Goal: Task Accomplishment & Management: Manage account settings

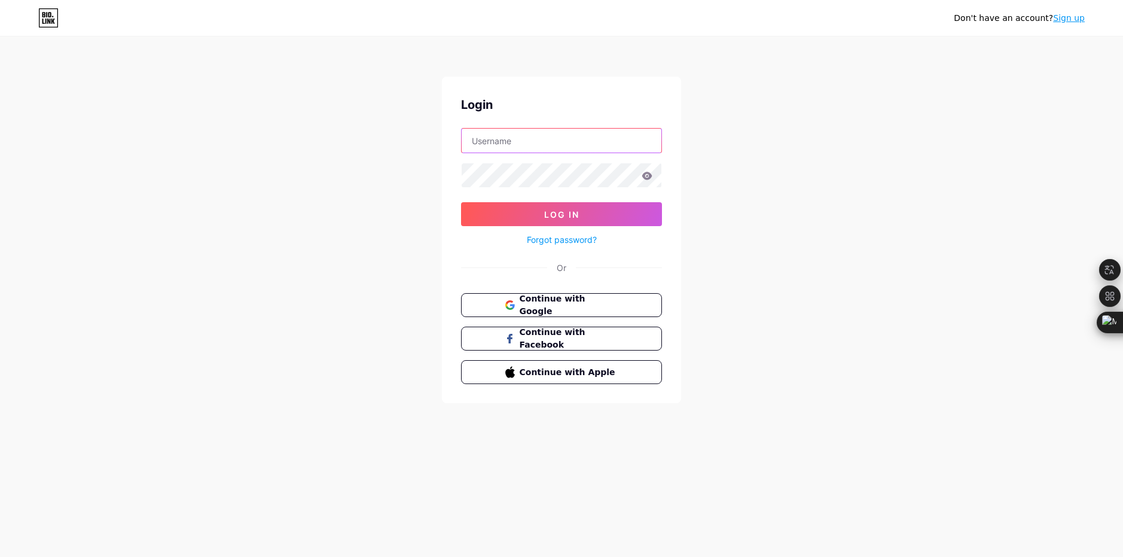
type input "[EMAIL_ADDRESS][DOMAIN_NAME]"
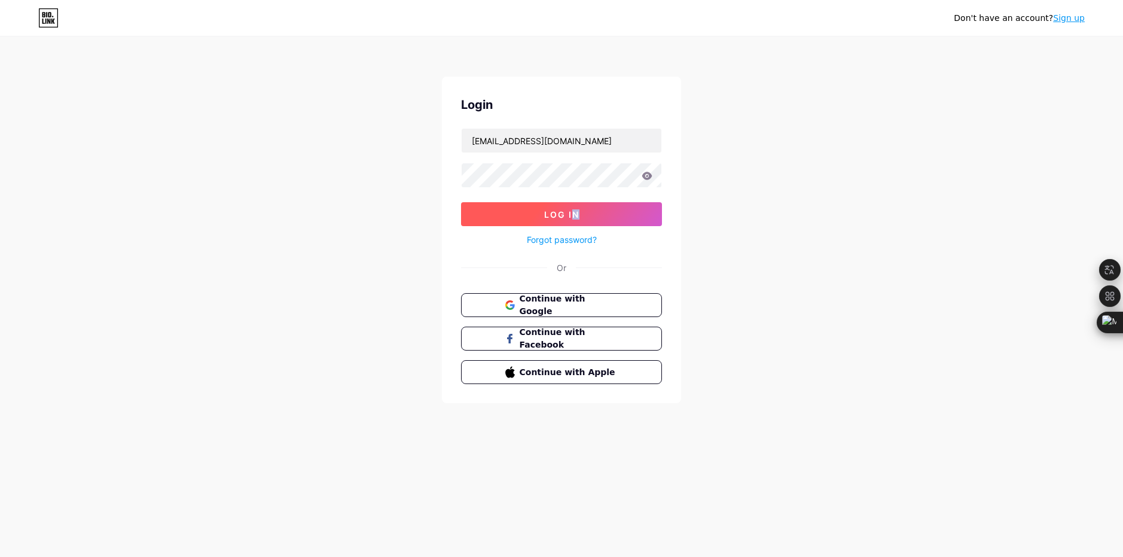
click at [577, 203] on form "[EMAIL_ADDRESS][DOMAIN_NAME] Log In Forgot password?" at bounding box center [561, 187] width 201 height 119
click at [582, 206] on button "Log In" at bounding box center [561, 214] width 201 height 24
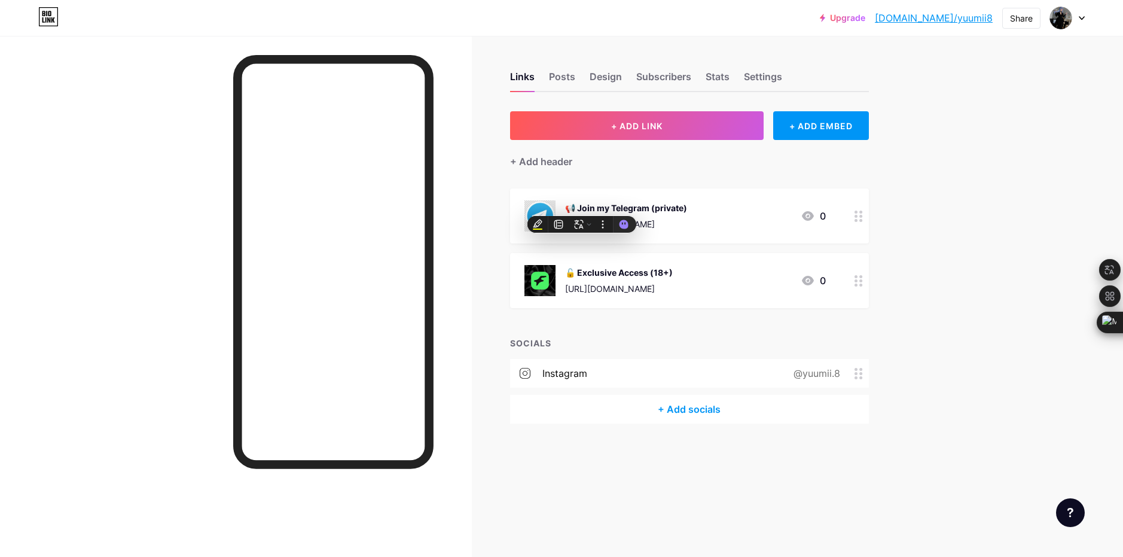
click at [97, 137] on div at bounding box center [236, 314] width 472 height 557
click at [561, 78] on div "Posts" at bounding box center [562, 80] width 26 height 22
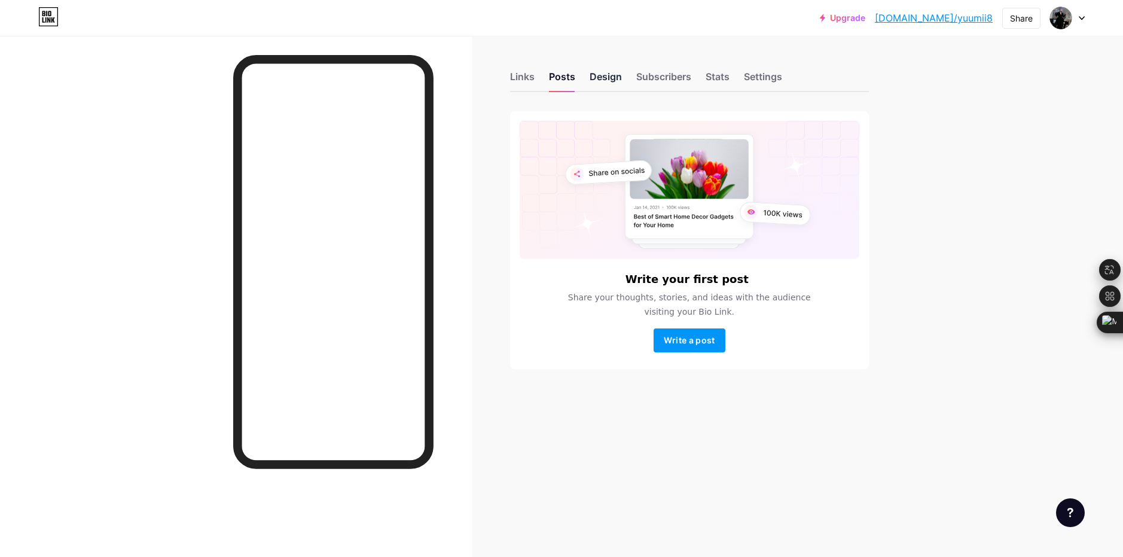
click at [604, 80] on div "Design" at bounding box center [605, 80] width 32 height 22
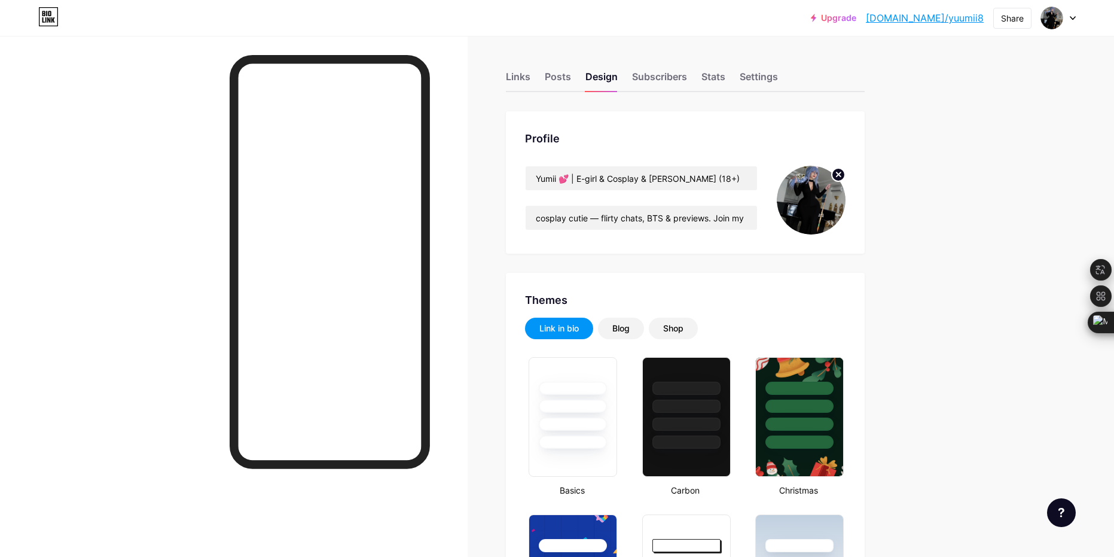
click at [856, 21] on link "Upgrade" at bounding box center [833, 18] width 45 height 10
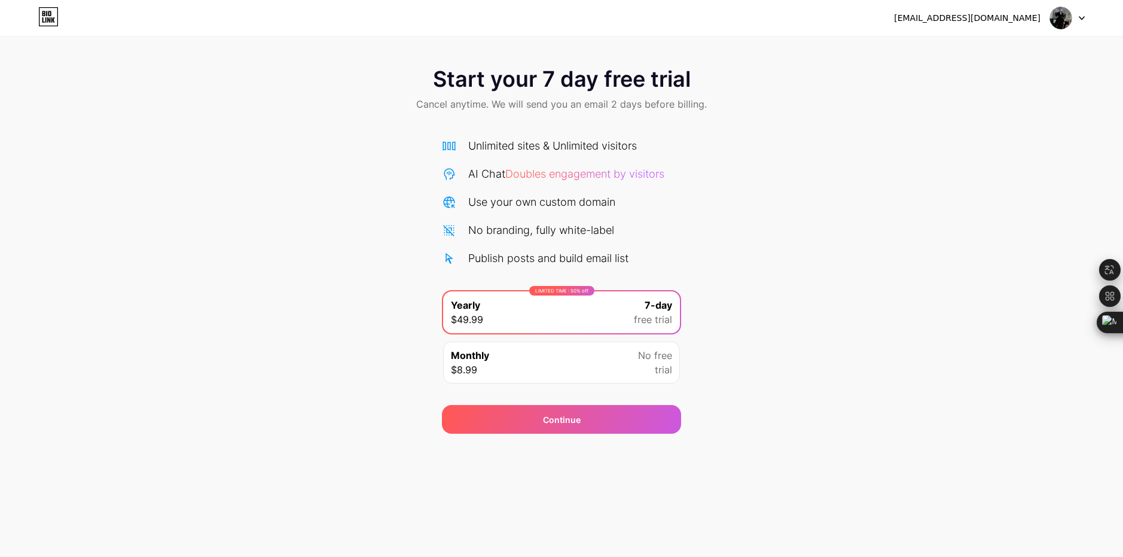
click at [1075, 22] on div at bounding box center [1067, 18] width 35 height 22
click at [991, 16] on div "[EMAIL_ADDRESS][DOMAIN_NAME]" at bounding box center [967, 18] width 146 height 13
click at [40, 11] on icon at bounding box center [48, 16] width 20 height 19
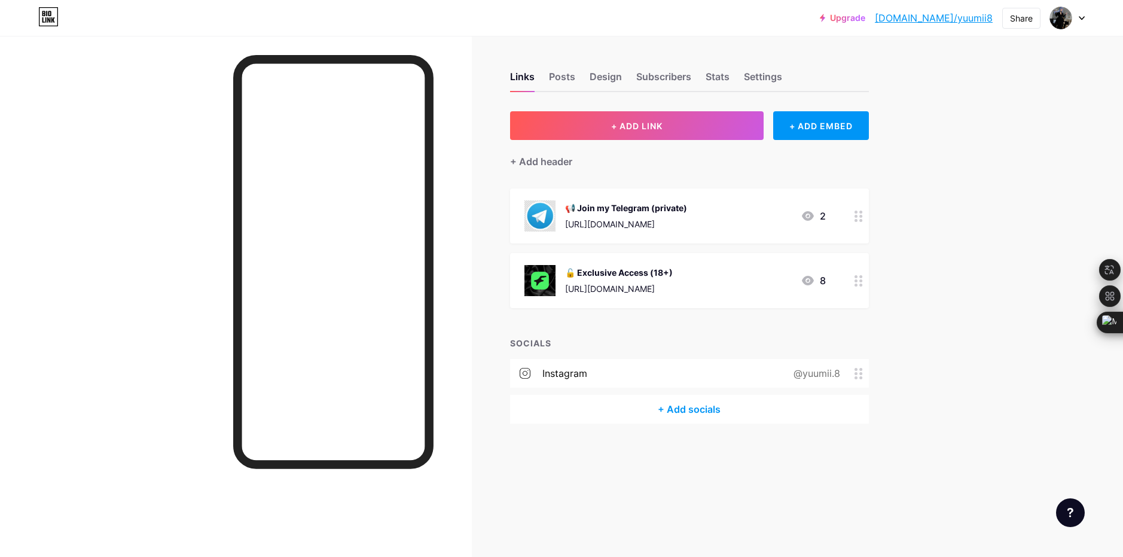
click at [120, 197] on div at bounding box center [236, 314] width 472 height 557
click at [1072, 21] on div at bounding box center [1067, 18] width 35 height 22
click at [1073, 25] on div at bounding box center [1067, 18] width 35 height 22
click at [542, 72] on div "Links Posts Design Subscribers Stats Settings" at bounding box center [689, 71] width 359 height 42
click at [562, 72] on div "Posts" at bounding box center [562, 80] width 26 height 22
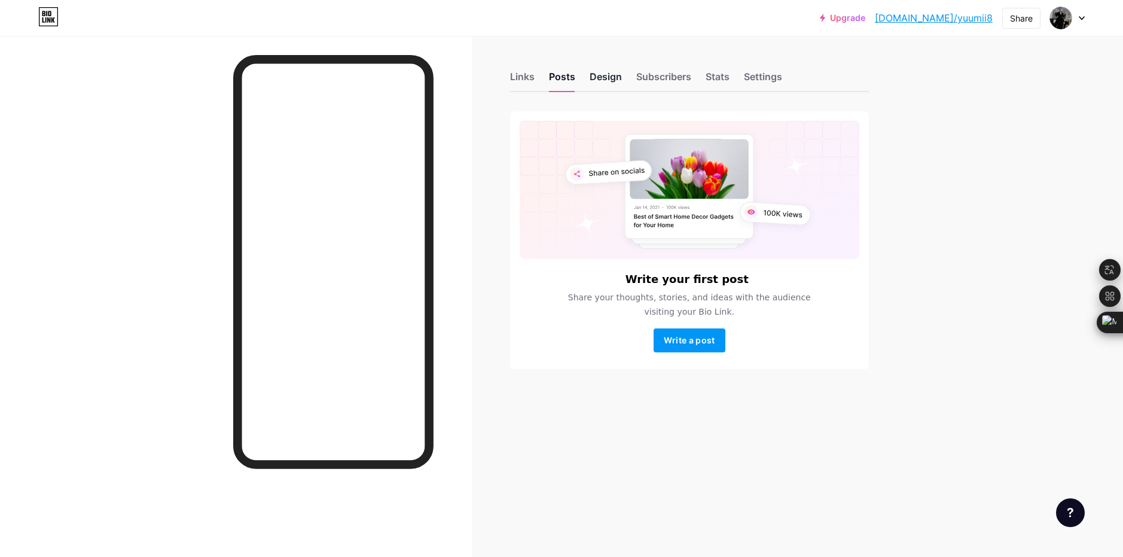
click at [615, 75] on div "Design" at bounding box center [605, 80] width 32 height 22
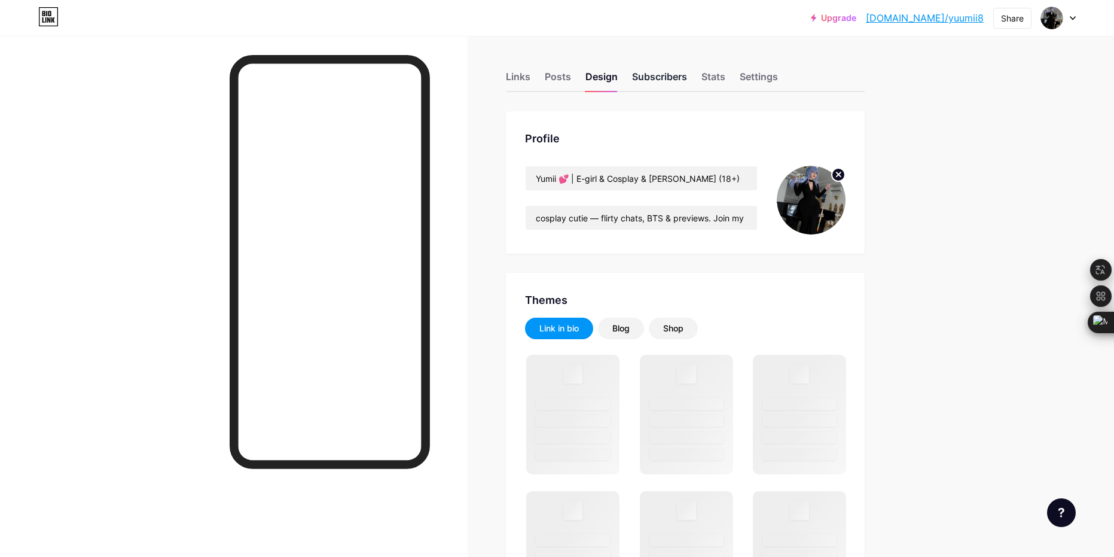
click at [653, 84] on div "Subscribers" at bounding box center [659, 80] width 55 height 22
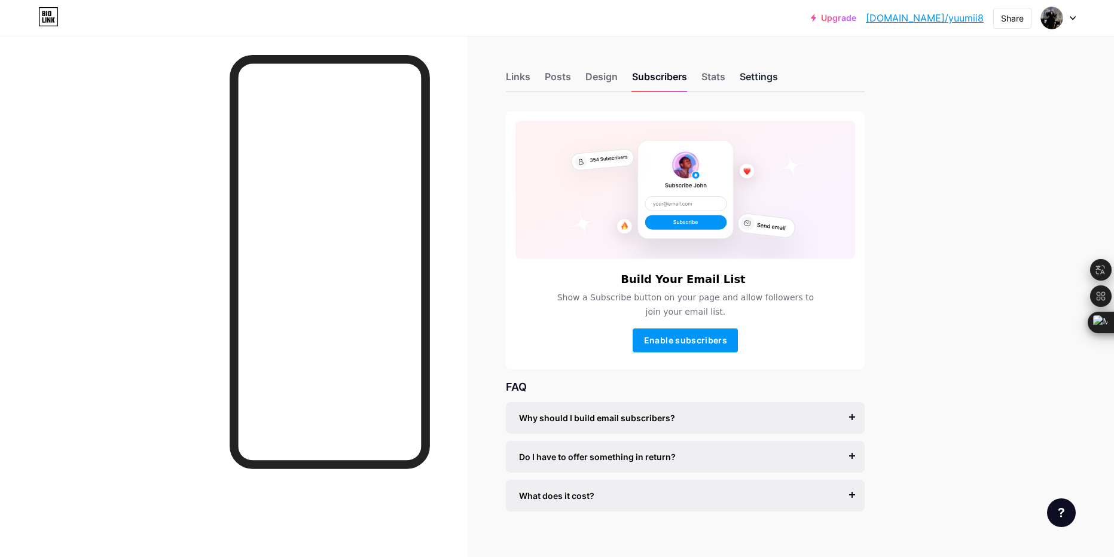
click at [747, 80] on div "Settings" at bounding box center [758, 80] width 38 height 22
